Goal: Task Accomplishment & Management: Manage account settings

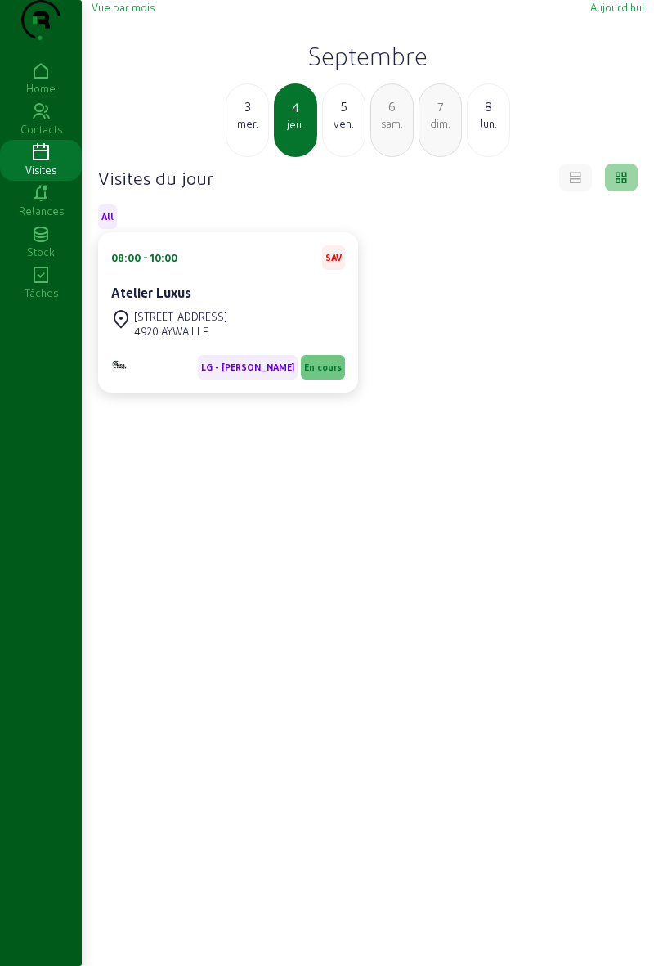
click at [339, 131] on div "ven." at bounding box center [344, 123] width 42 height 15
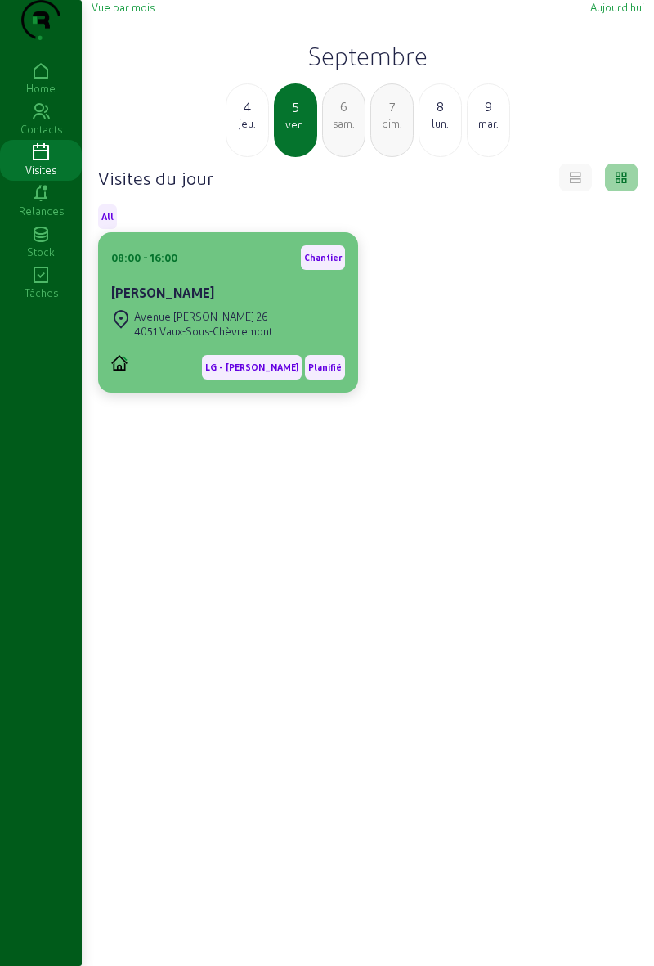
click at [267, 303] on div "[PERSON_NAME]" at bounding box center [228, 293] width 234 height 20
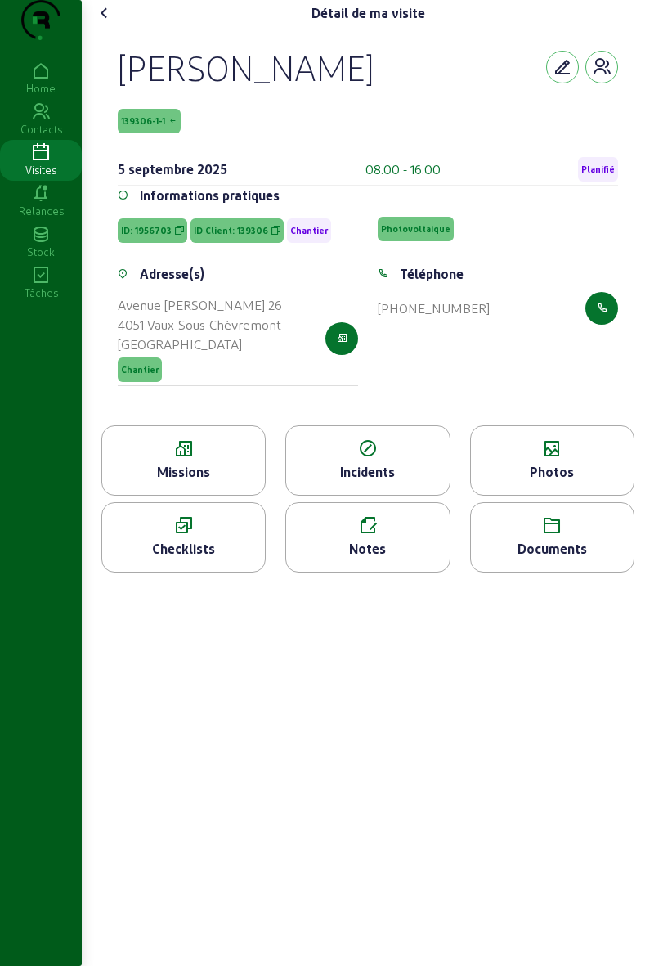
click at [181, 459] on icon at bounding box center [183, 449] width 163 height 20
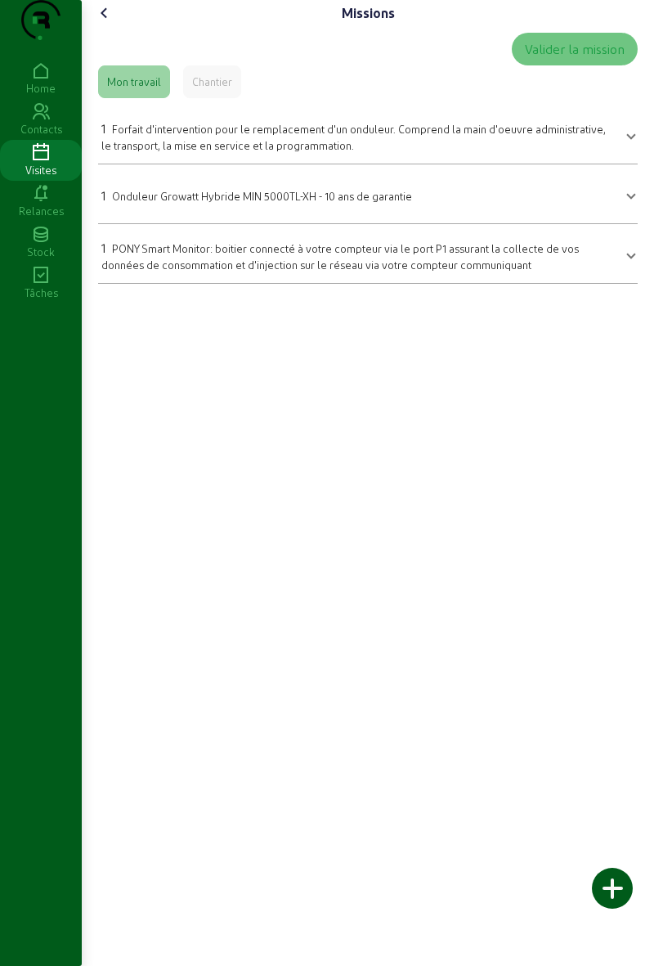
click at [212, 98] on div "Chantier" at bounding box center [212, 81] width 58 height 33
click at [95, 26] on cam-font-icon at bounding box center [105, 13] width 26 height 26
